Goal: Task Accomplishment & Management: Complete application form

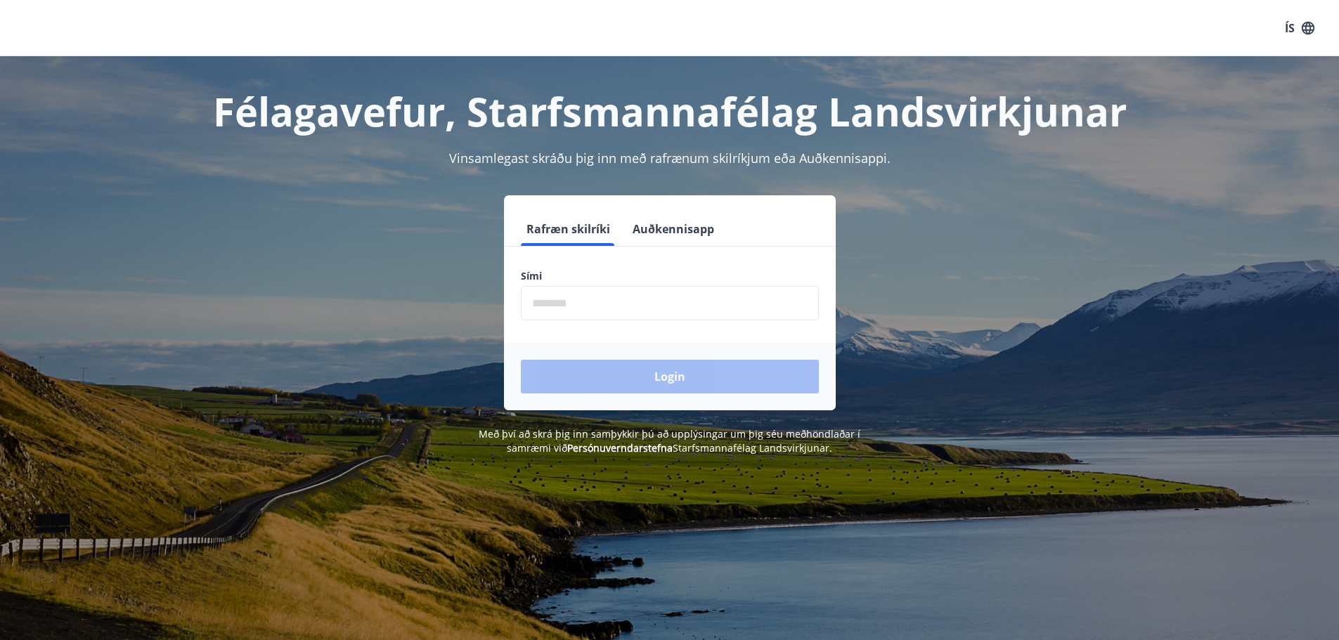
click at [647, 302] on input "phone" at bounding box center [670, 303] width 298 height 34
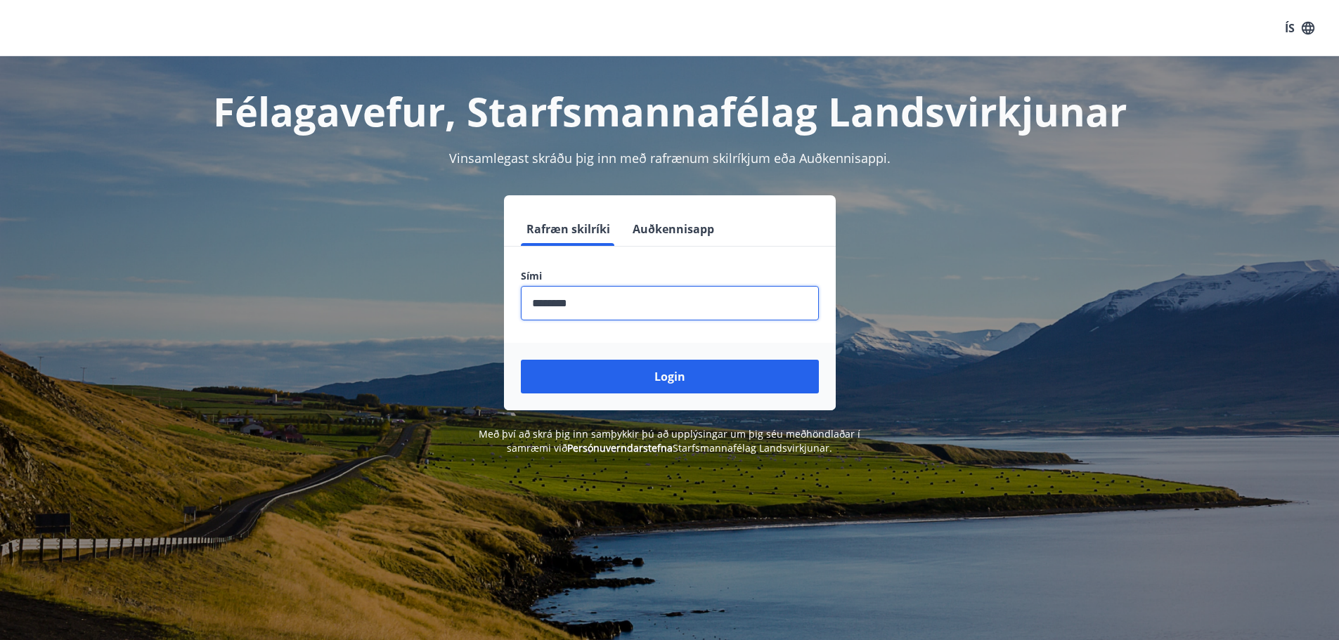
type input "********"
click at [521, 360] on button "Login" at bounding box center [670, 377] width 298 height 34
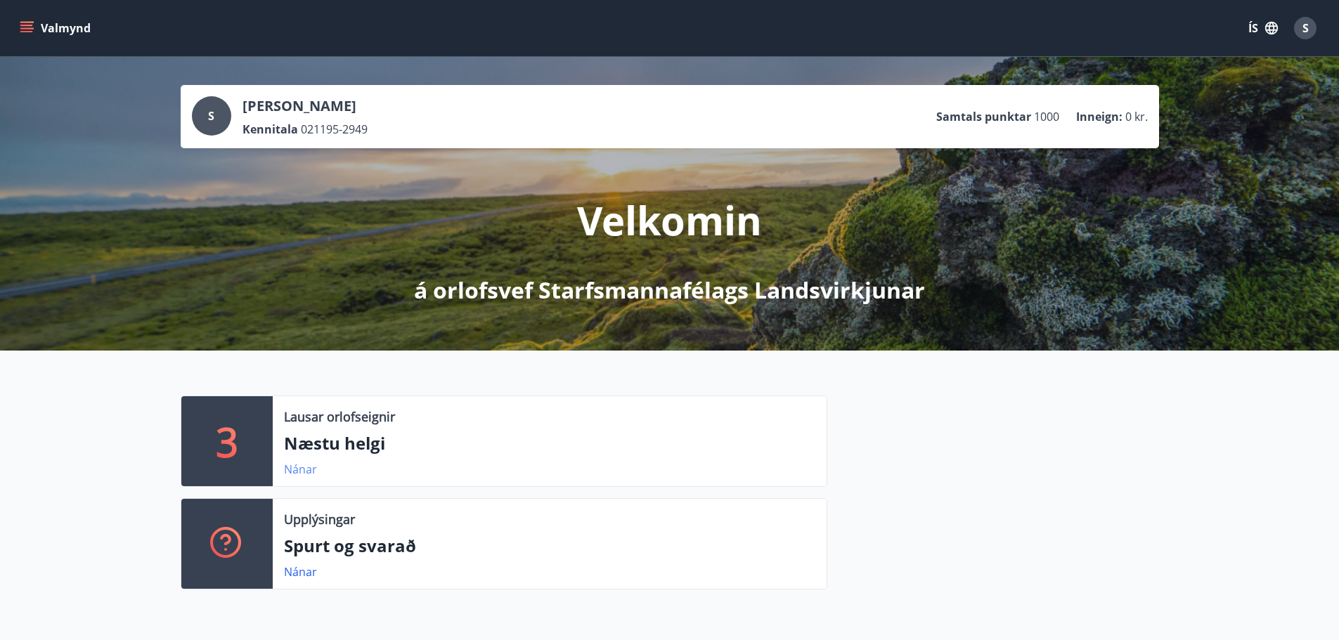
click at [299, 473] on link "Nánar" at bounding box center [300, 469] width 33 height 15
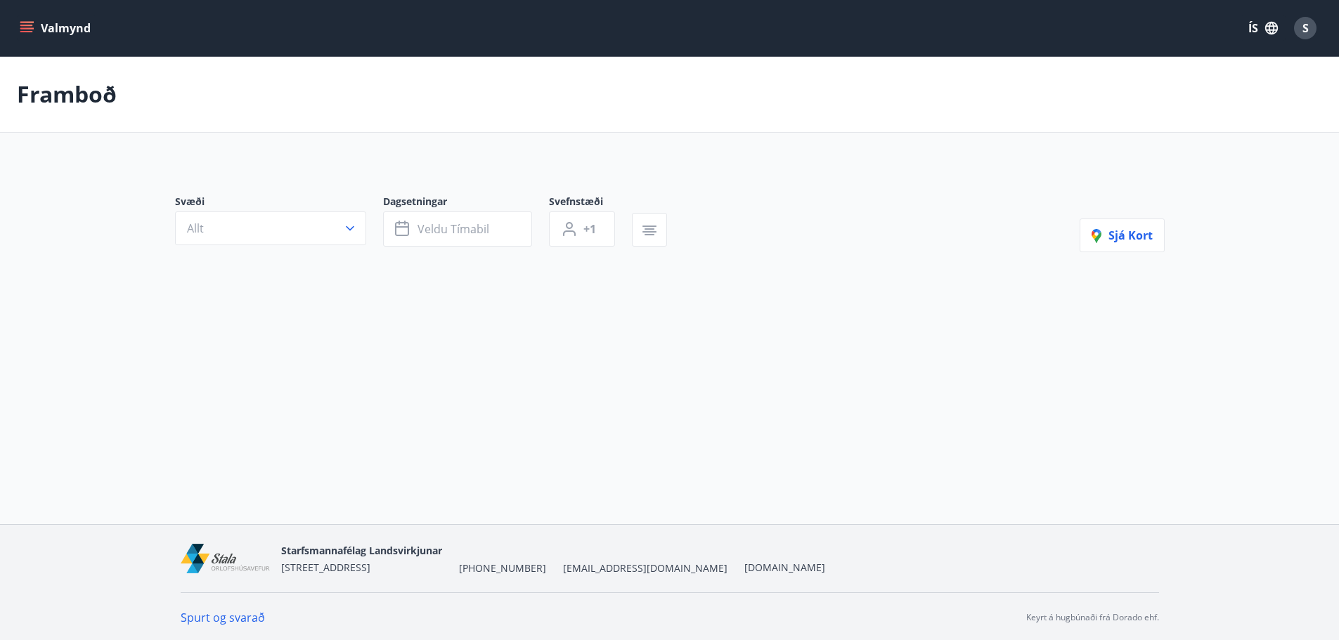
type input "*"
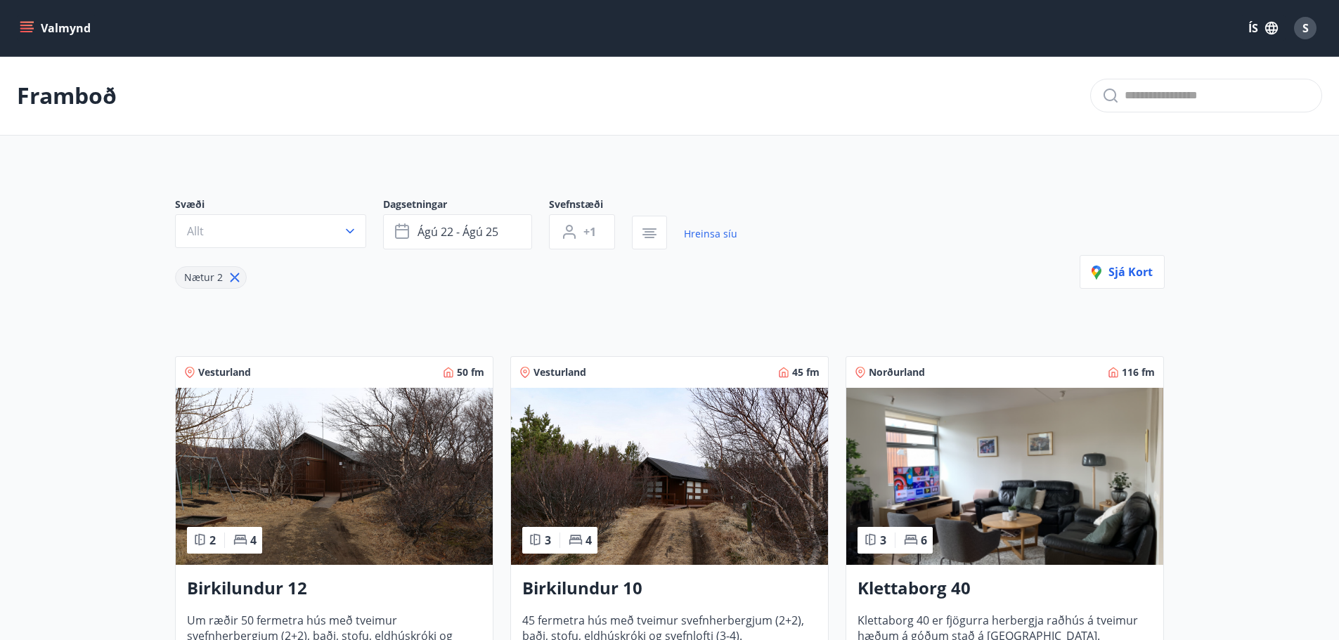
click at [79, 31] on button "Valmynd" at bounding box center [56, 27] width 79 height 25
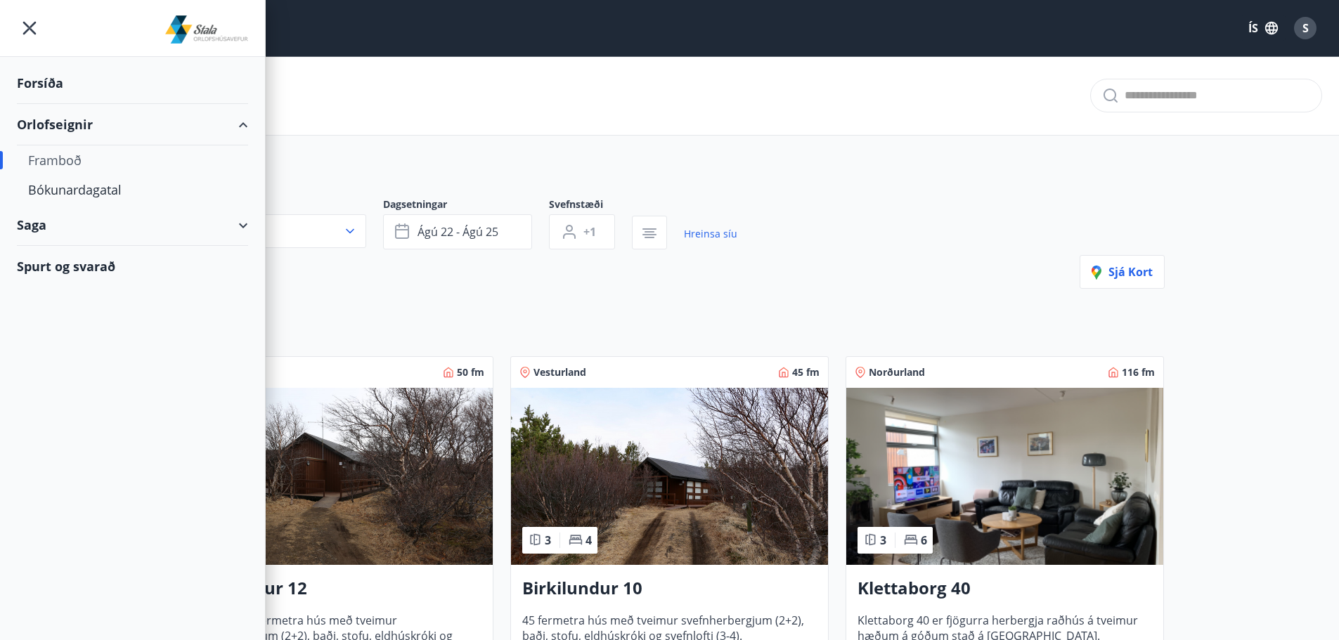
click at [46, 82] on div "Forsíða" at bounding box center [132, 83] width 231 height 41
